Goal: Book appointment/travel/reservation

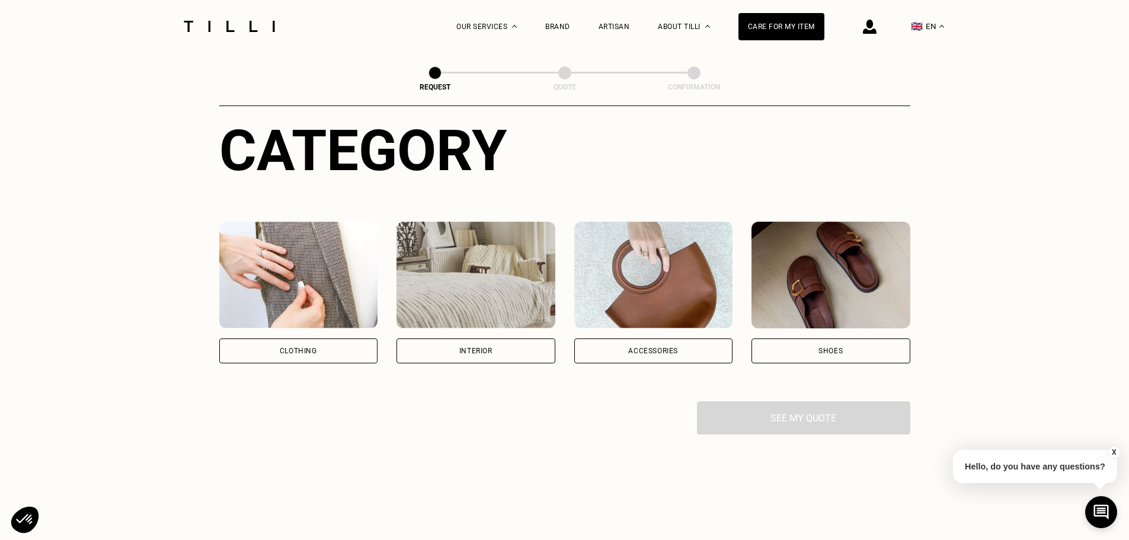
scroll to position [118, 0]
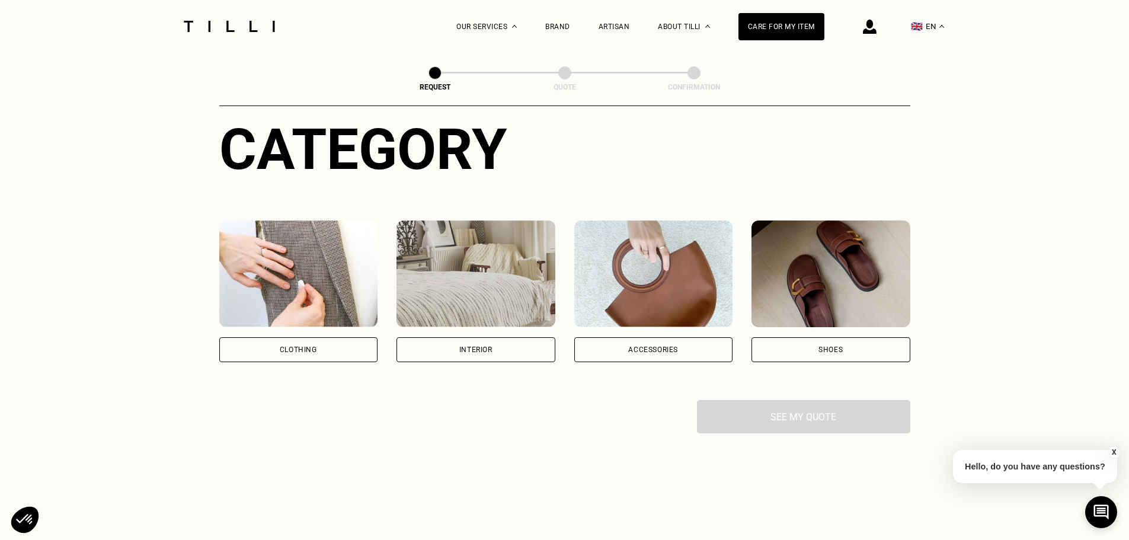
click at [850, 292] on img at bounding box center [830, 273] width 159 height 107
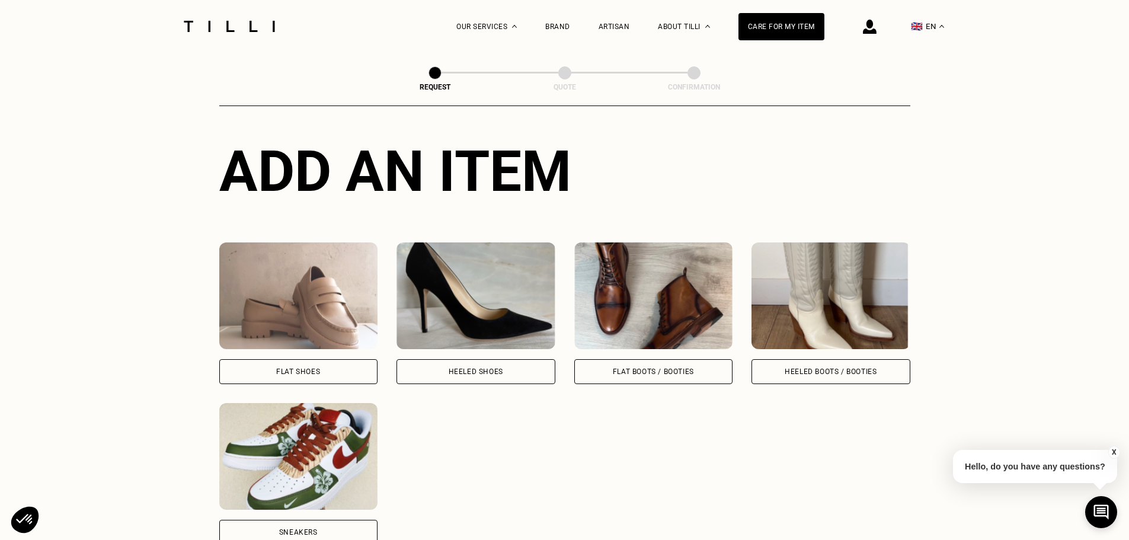
scroll to position [447, 0]
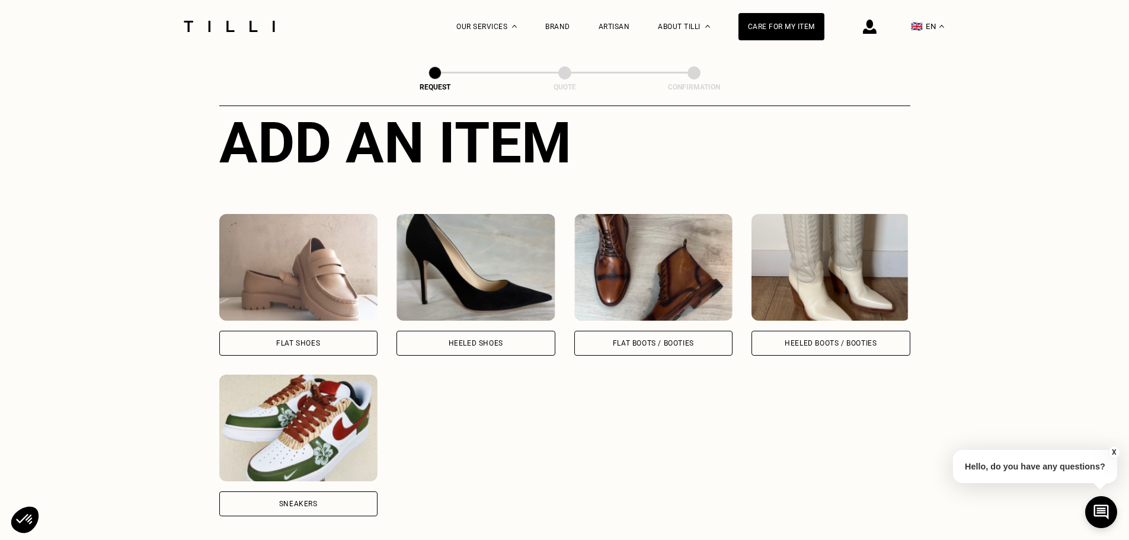
click at [313, 294] on img at bounding box center [298, 267] width 159 height 107
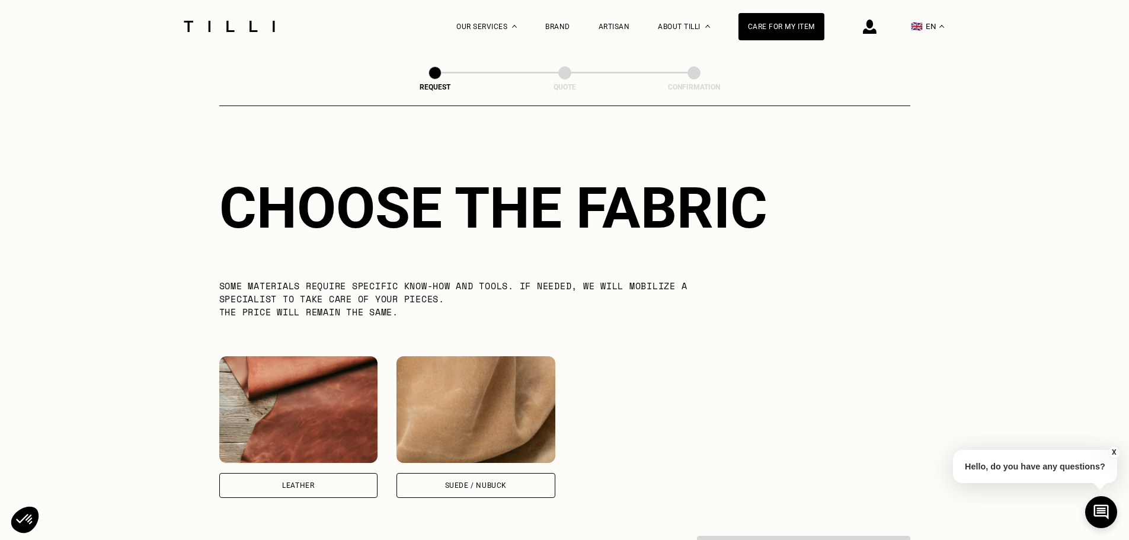
scroll to position [872, 0]
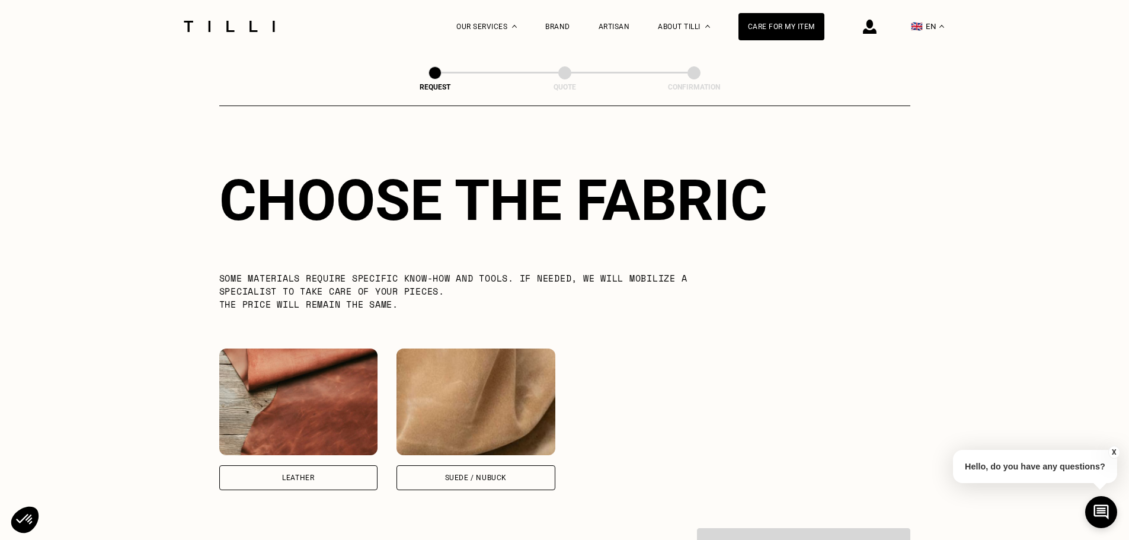
click at [271, 386] on img at bounding box center [298, 401] width 159 height 107
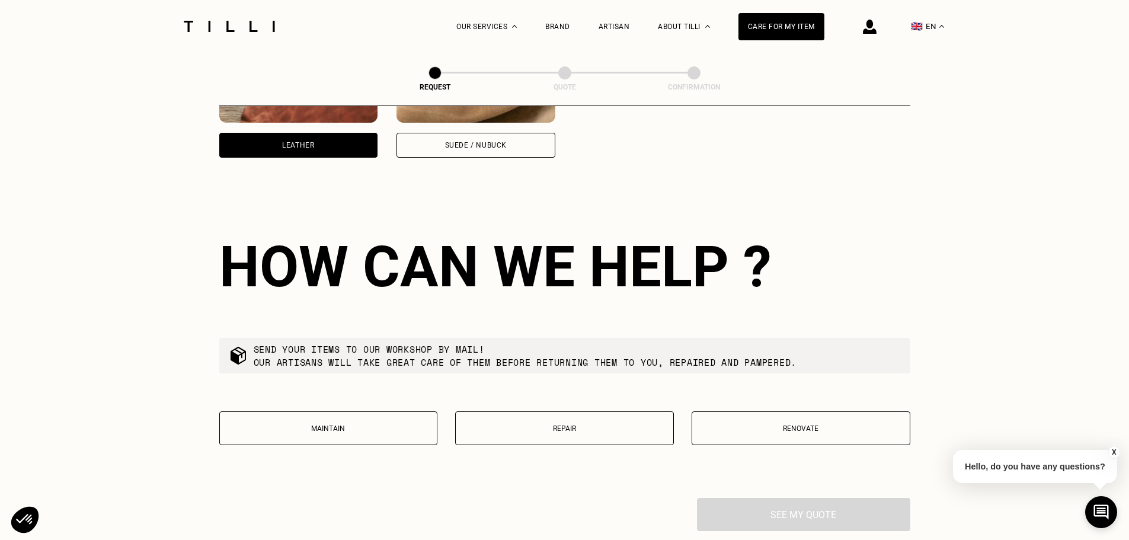
scroll to position [1272, 0]
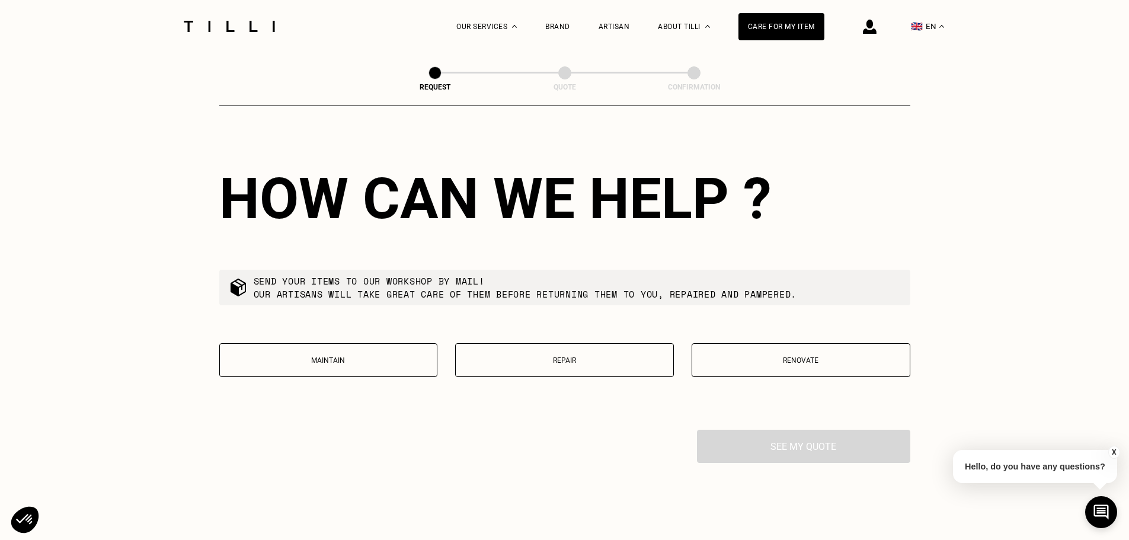
click at [549, 363] on p "Repair" at bounding box center [565, 360] width 206 height 8
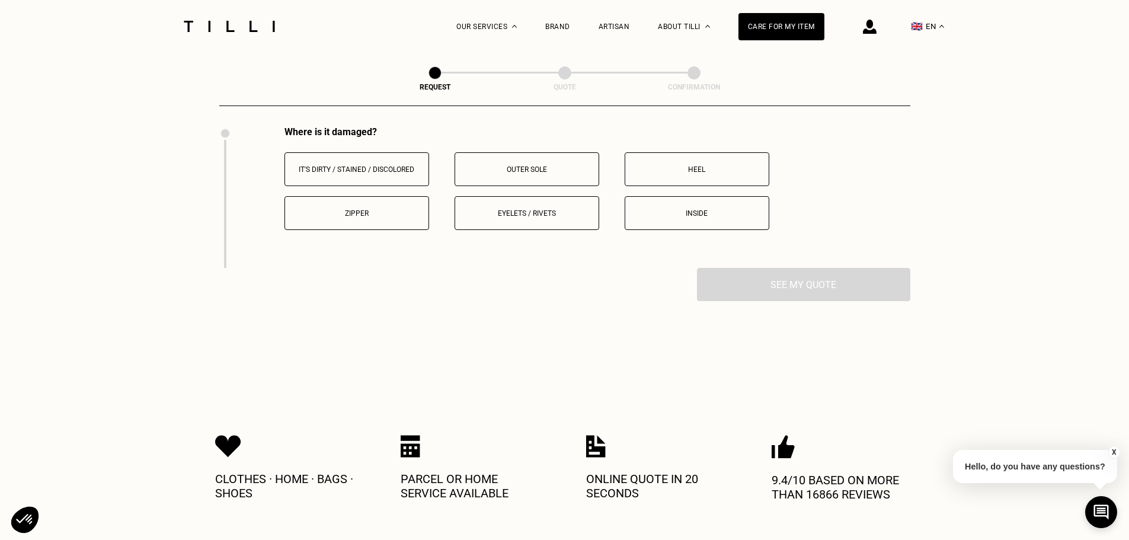
scroll to position [1576, 0]
click at [703, 217] on p "Inside" at bounding box center [697, 213] width 132 height 8
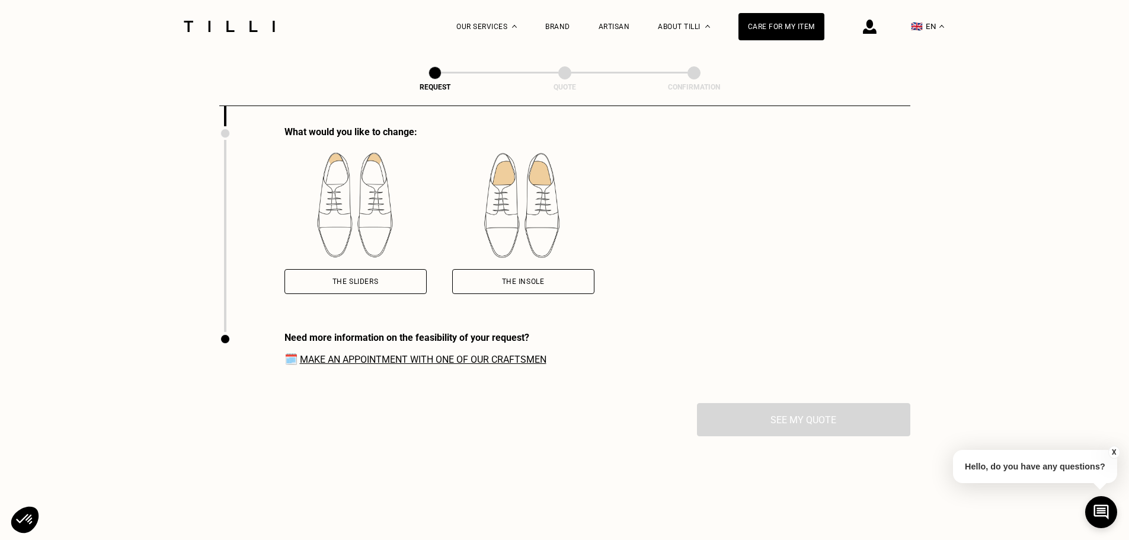
scroll to position [1718, 0]
click at [528, 284] on div "The insole" at bounding box center [523, 280] width 43 height 7
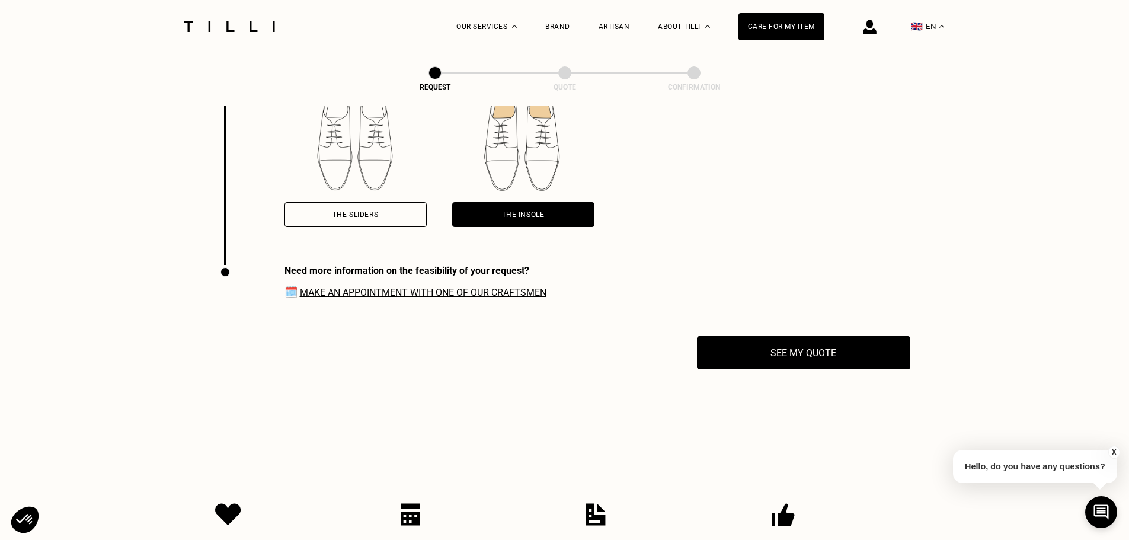
scroll to position [1836, 0]
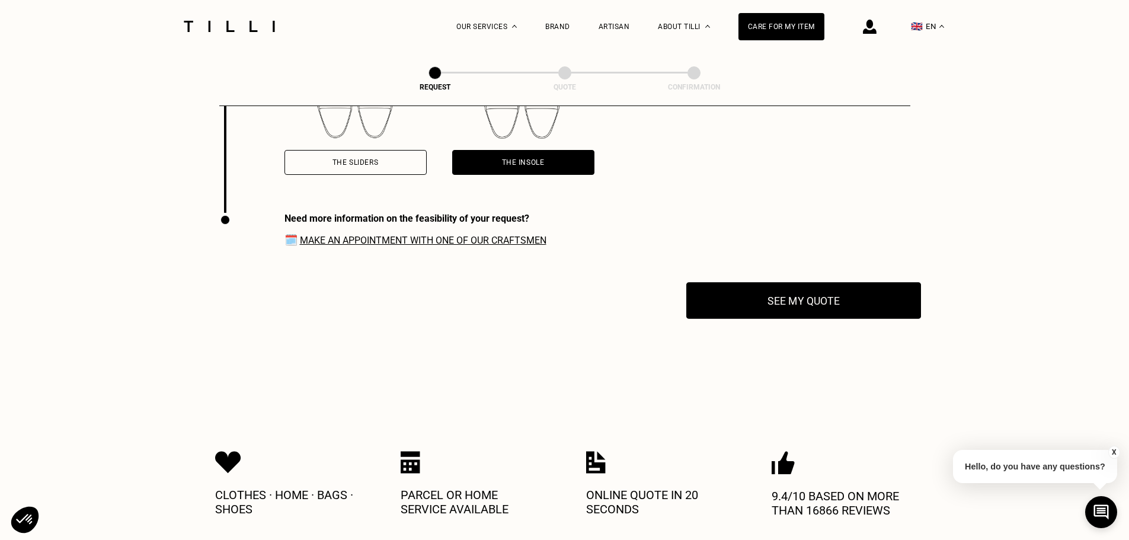
click at [813, 302] on button "See my quote" at bounding box center [803, 300] width 235 height 37
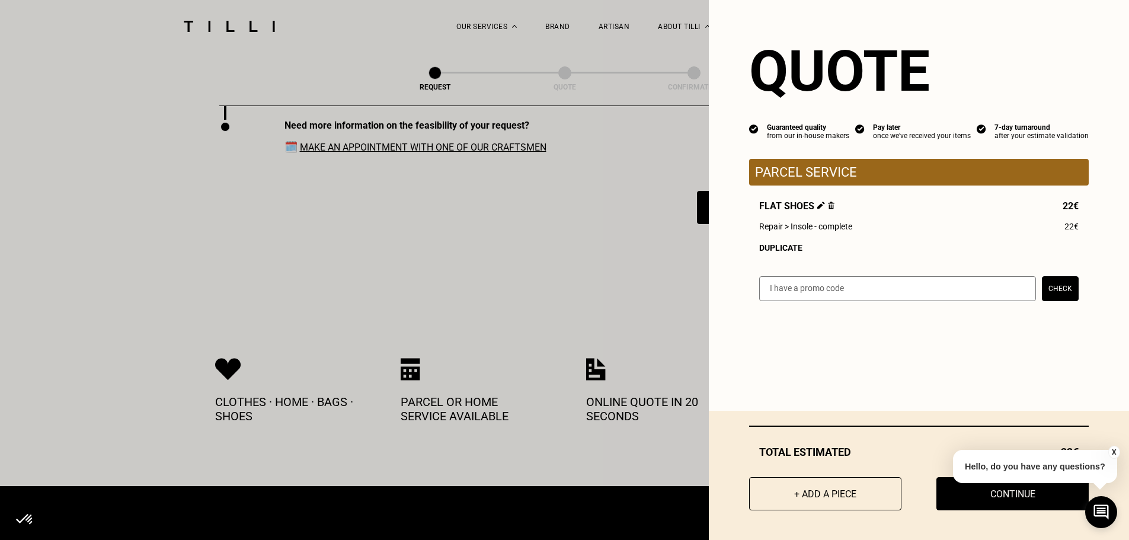
scroll to position [1955, 0]
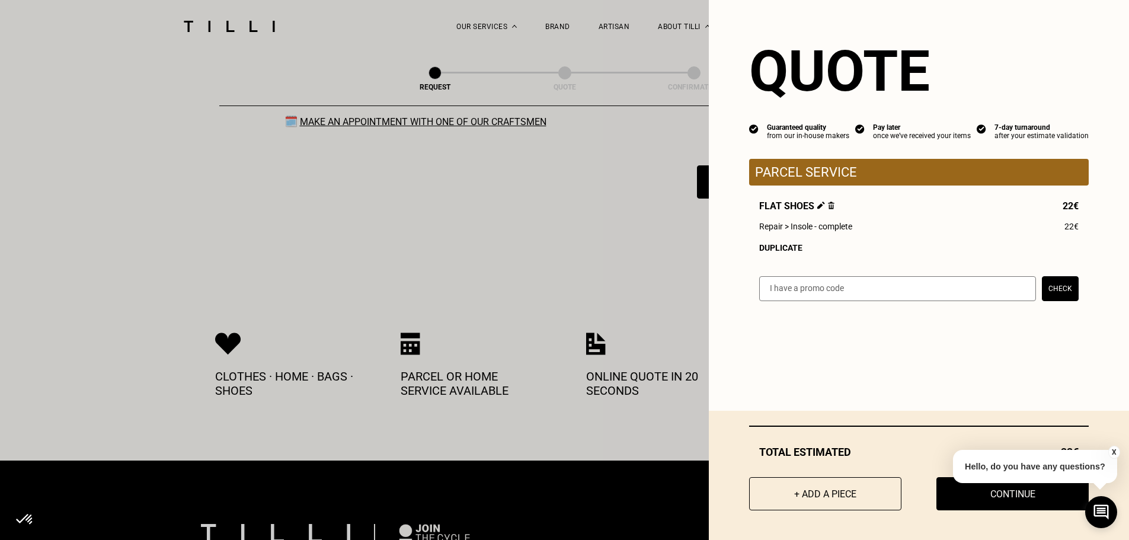
click at [1110, 451] on button "X" at bounding box center [1114, 452] width 12 height 13
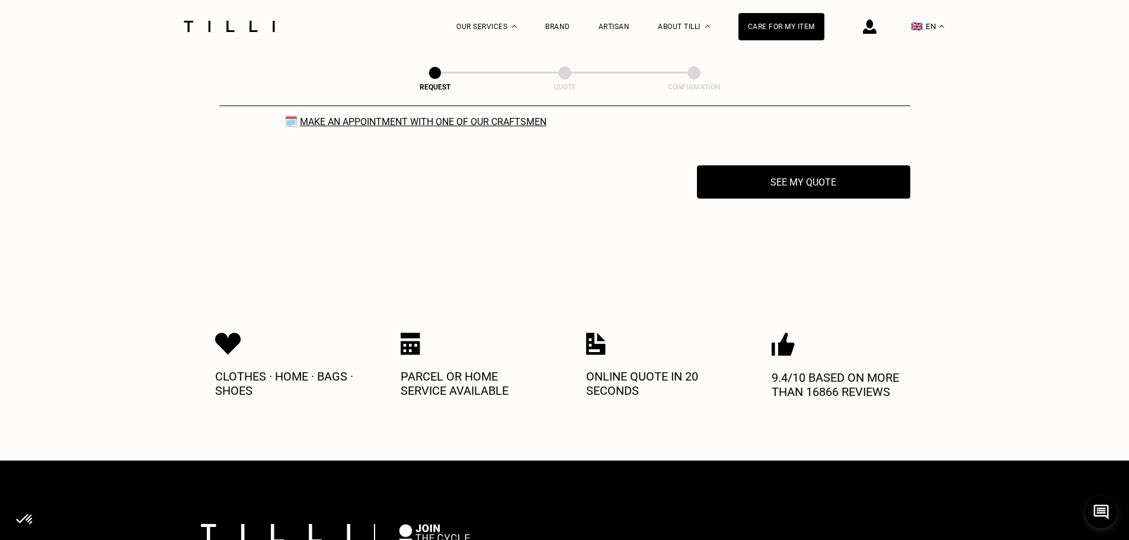
click at [937, 28] on button "🇬🇧 EN" at bounding box center [927, 26] width 45 height 53
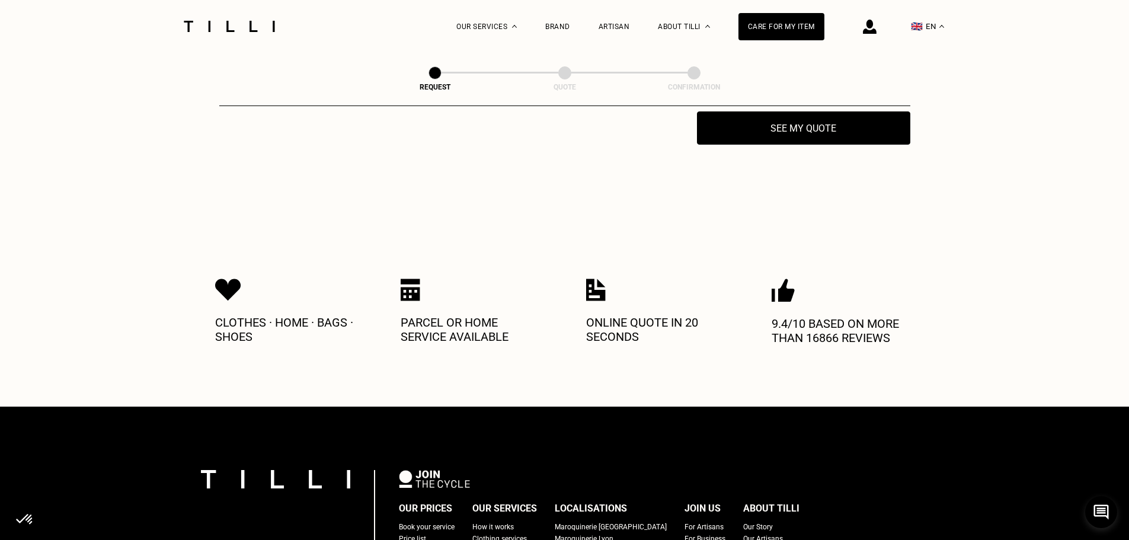
scroll to position [1973, 0]
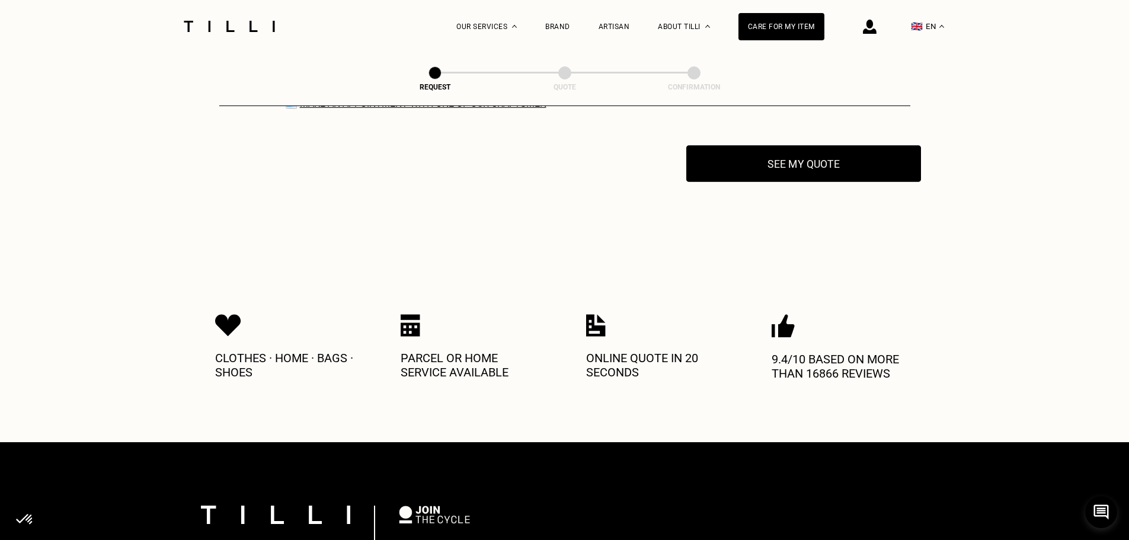
click at [773, 159] on button "See my quote" at bounding box center [803, 163] width 235 height 37
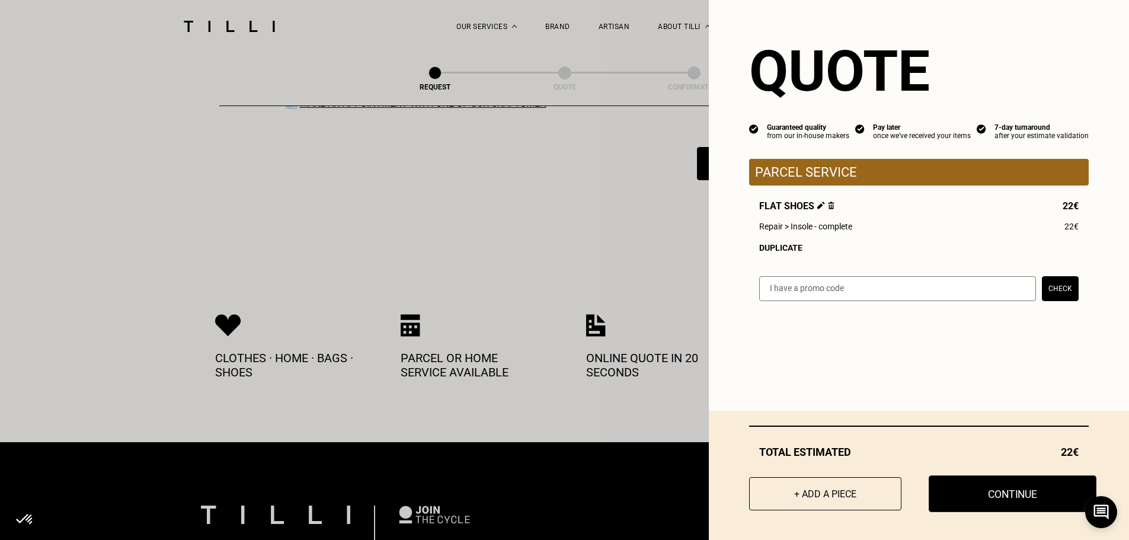
click at [985, 497] on button "Continue" at bounding box center [1012, 493] width 168 height 37
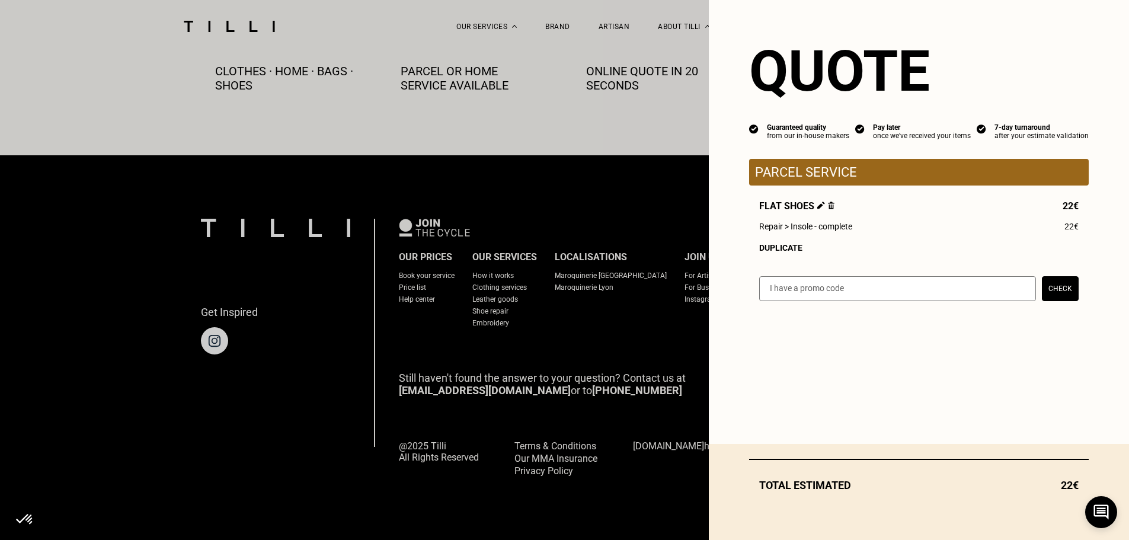
select select "FR"
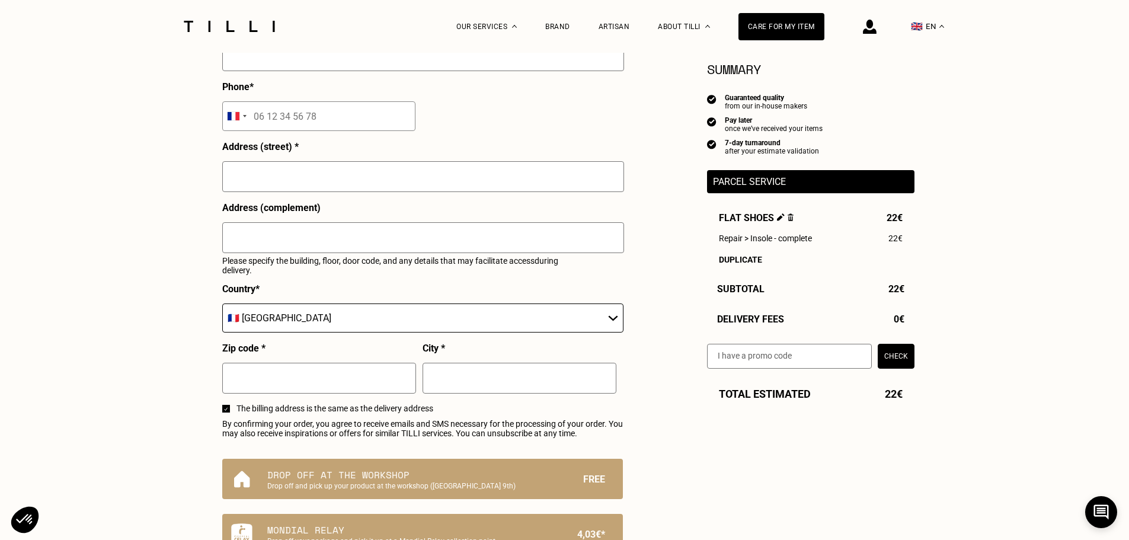
scroll to position [474, 0]
